Goal: Task Accomplishment & Management: Use online tool/utility

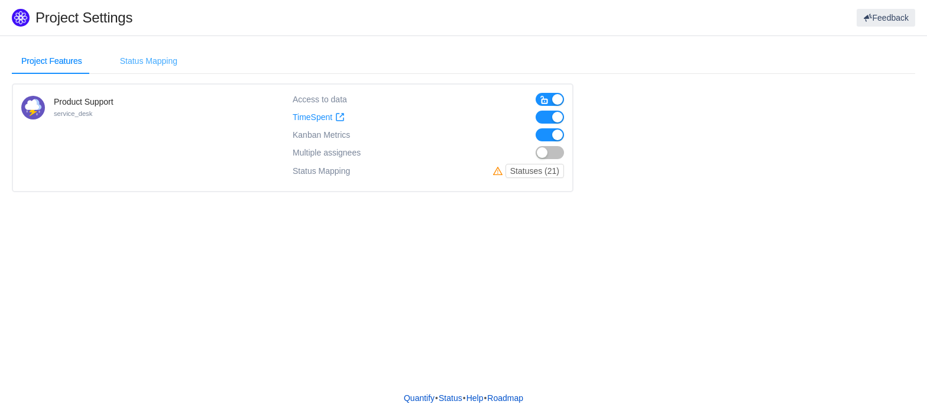
click at [142, 61] on div "Status Mapping" at bounding box center [148, 61] width 76 height 27
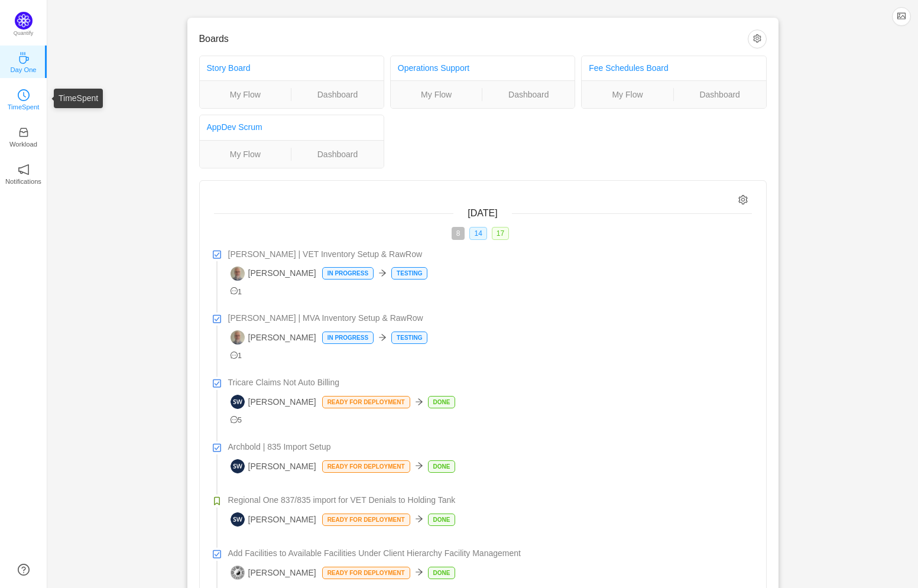
click at [18, 94] on link "TimeSpent" at bounding box center [24, 99] width 12 height 12
